Goal: Information Seeking & Learning: Understand process/instructions

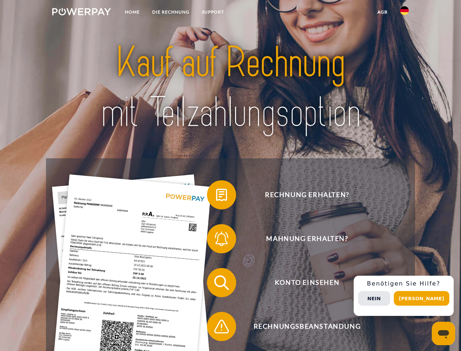
click at [81, 13] on img at bounding box center [81, 11] width 59 height 7
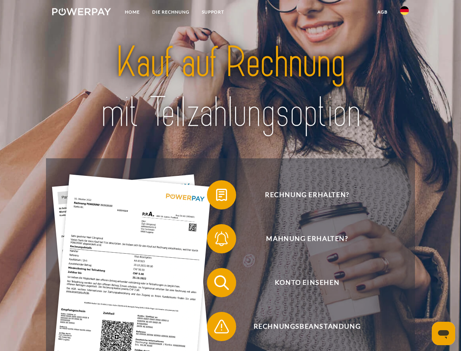
click at [405, 13] on img at bounding box center [404, 10] width 9 height 9
click at [382, 12] on link "agb" at bounding box center [382, 11] width 23 height 13
click at [216, 196] on span at bounding box center [210, 194] width 37 height 37
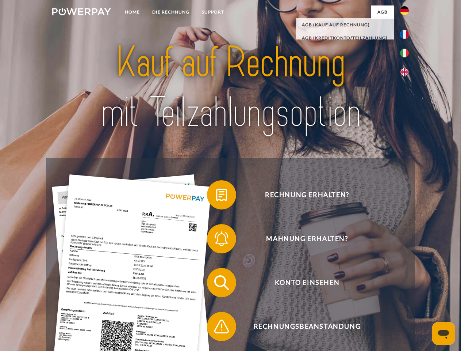
click at [216, 240] on span at bounding box center [210, 238] width 37 height 37
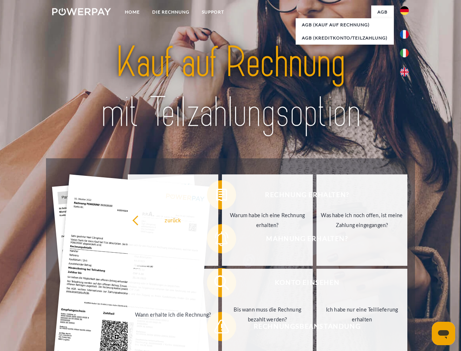
click at [222, 284] on link "Bis wann muss die Rechnung bezahlt werden?" at bounding box center [267, 313] width 91 height 91
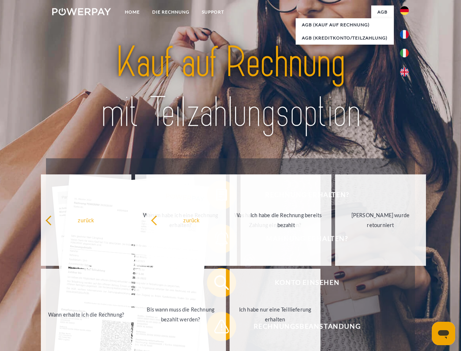
click at [216, 328] on span at bounding box center [210, 326] width 37 height 37
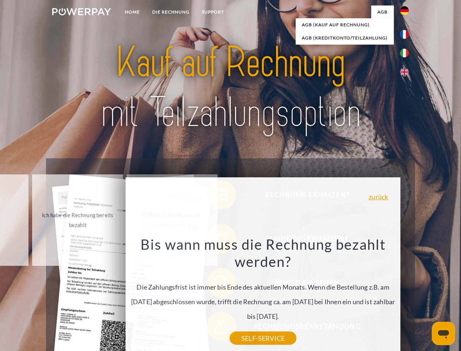
click at [406, 295] on div "Rechnung erhalten? Mahnung erhalten? Konto einsehen" at bounding box center [230, 304] width 369 height 292
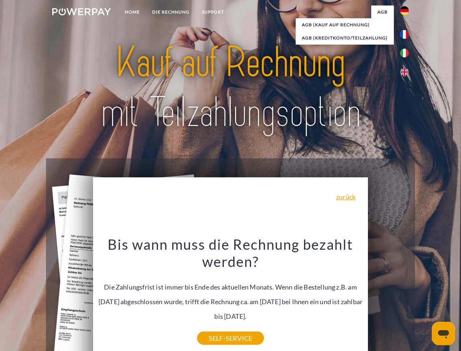
click at [389, 297] on span "Konto einsehen" at bounding box center [307, 282] width 179 height 29
click at [424, 298] on header "Home DIE RECHNUNG SUPPORT" at bounding box center [230, 252] width 461 height 504
